Goal: Information Seeking & Learning: Learn about a topic

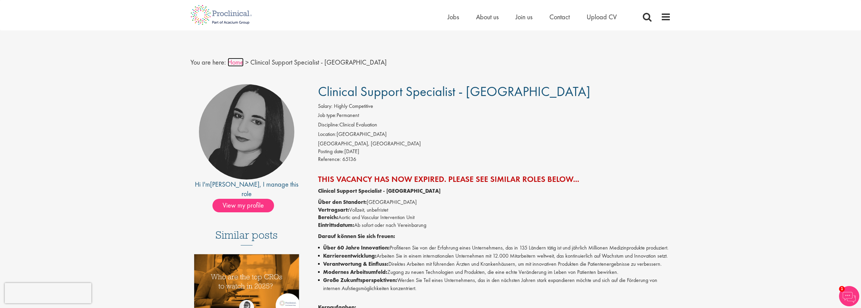
click at [231, 62] on link "Home" at bounding box center [236, 62] width 16 height 9
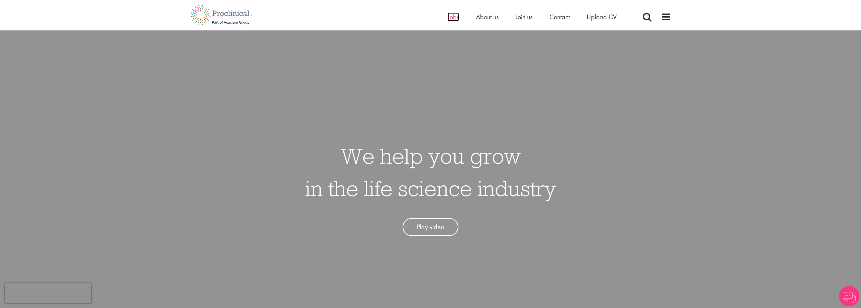
click at [449, 17] on span "Jobs" at bounding box center [454, 17] width 12 height 9
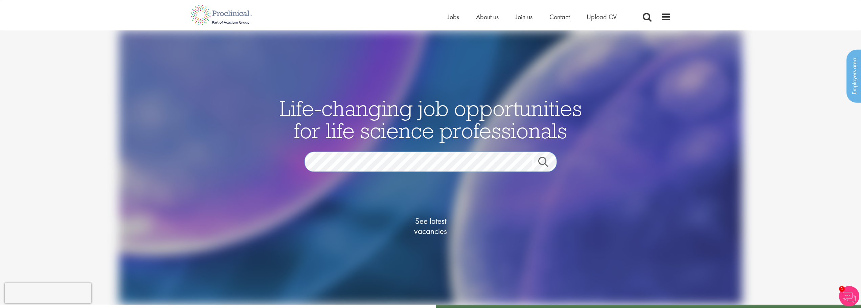
scroll to position [0, 208]
click at [538, 160] on link "Search" at bounding box center [547, 164] width 29 height 14
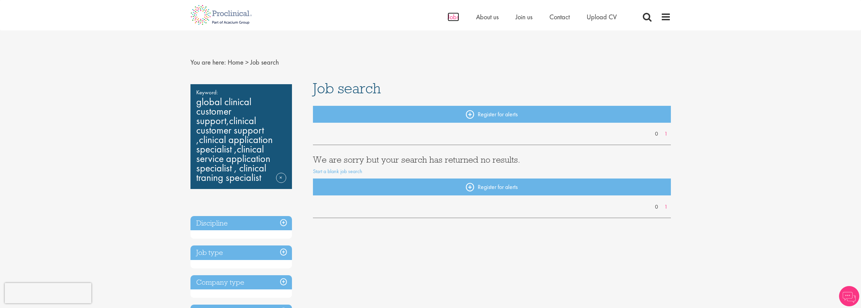
click at [455, 18] on span "Jobs" at bounding box center [454, 17] width 12 height 9
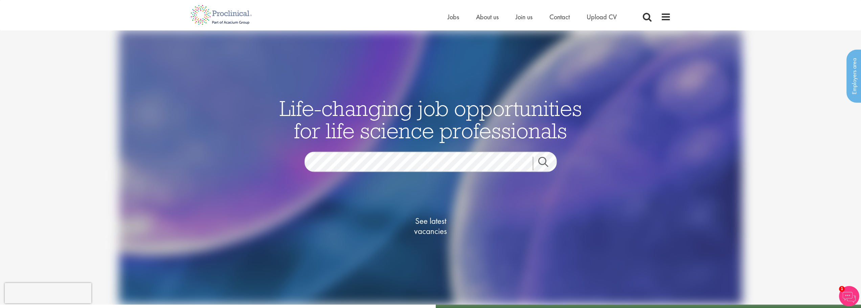
click at [544, 162] on link "Search" at bounding box center [547, 164] width 29 height 14
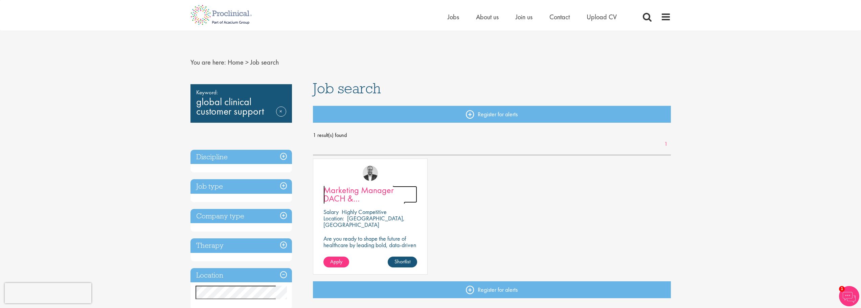
click at [368, 190] on span "Marketing Manager DACH & [GEOGRAPHIC_DATA]" at bounding box center [364, 198] width 82 height 28
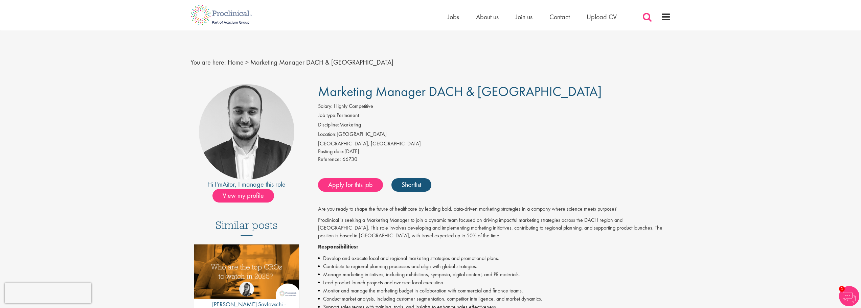
click at [648, 15] on span at bounding box center [647, 17] width 10 height 10
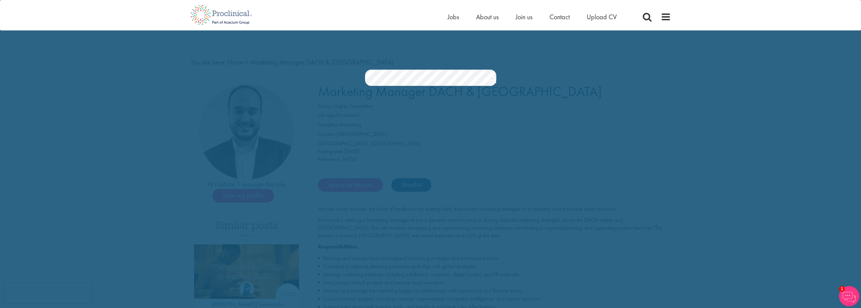
click at [223, 74] on section "Jobs Search" at bounding box center [430, 78] width 861 height 16
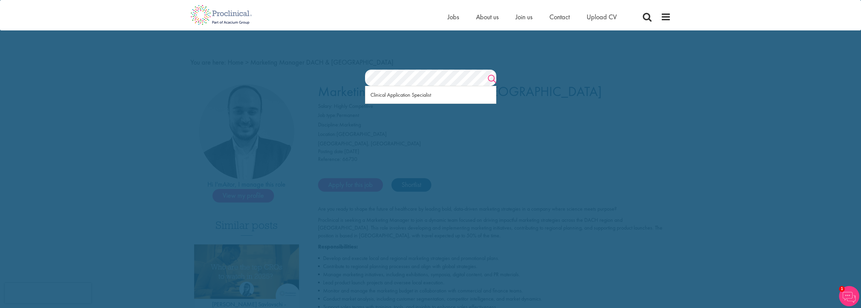
click at [489, 78] on link "Search" at bounding box center [492, 80] width 8 height 14
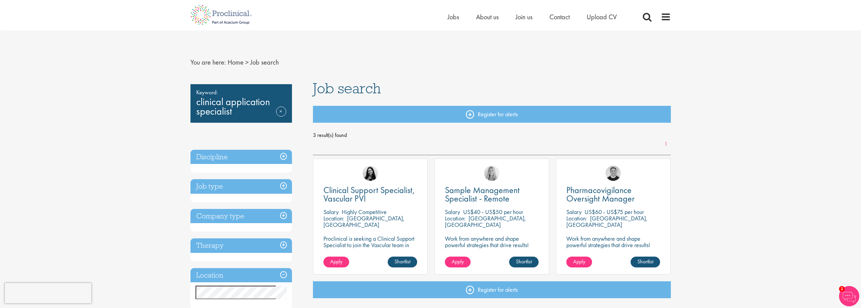
click at [277, 280] on h3 "Location" at bounding box center [241, 275] width 102 height 15
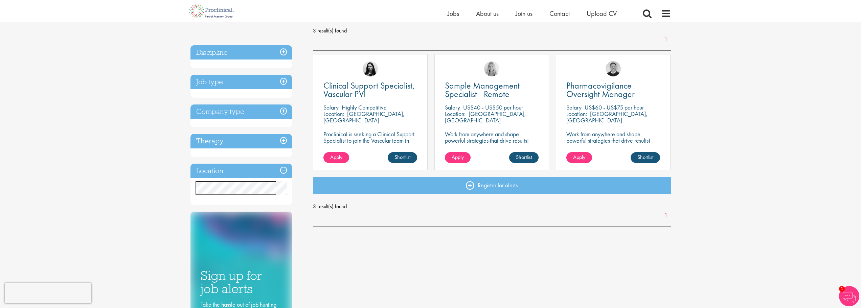
scroll to position [95, 0]
